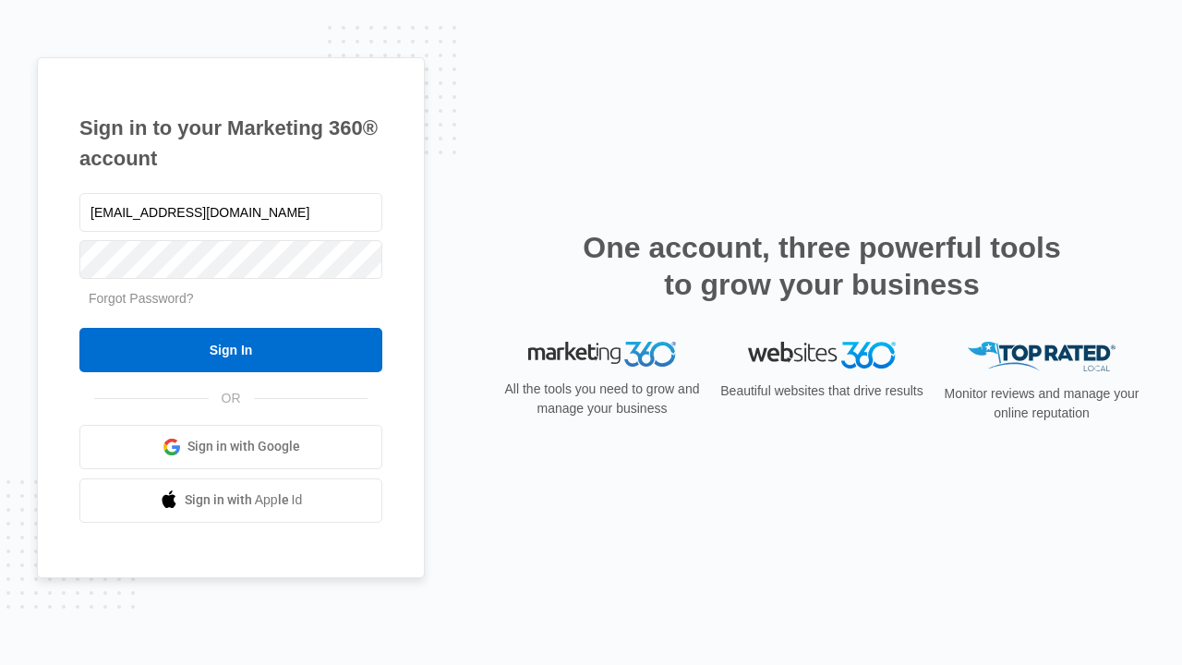
type input "[EMAIL_ADDRESS][DOMAIN_NAME]"
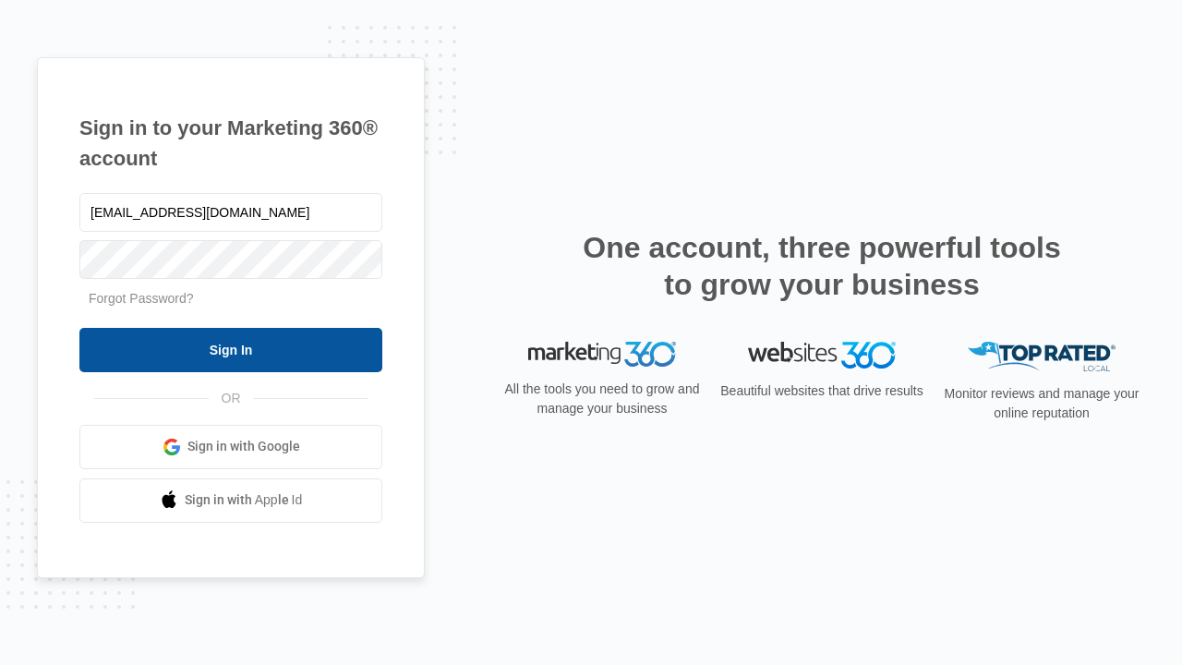
click at [231, 349] on input "Sign In" at bounding box center [230, 350] width 303 height 44
